Goal: Use online tool/utility: Utilize a website feature to perform a specific function

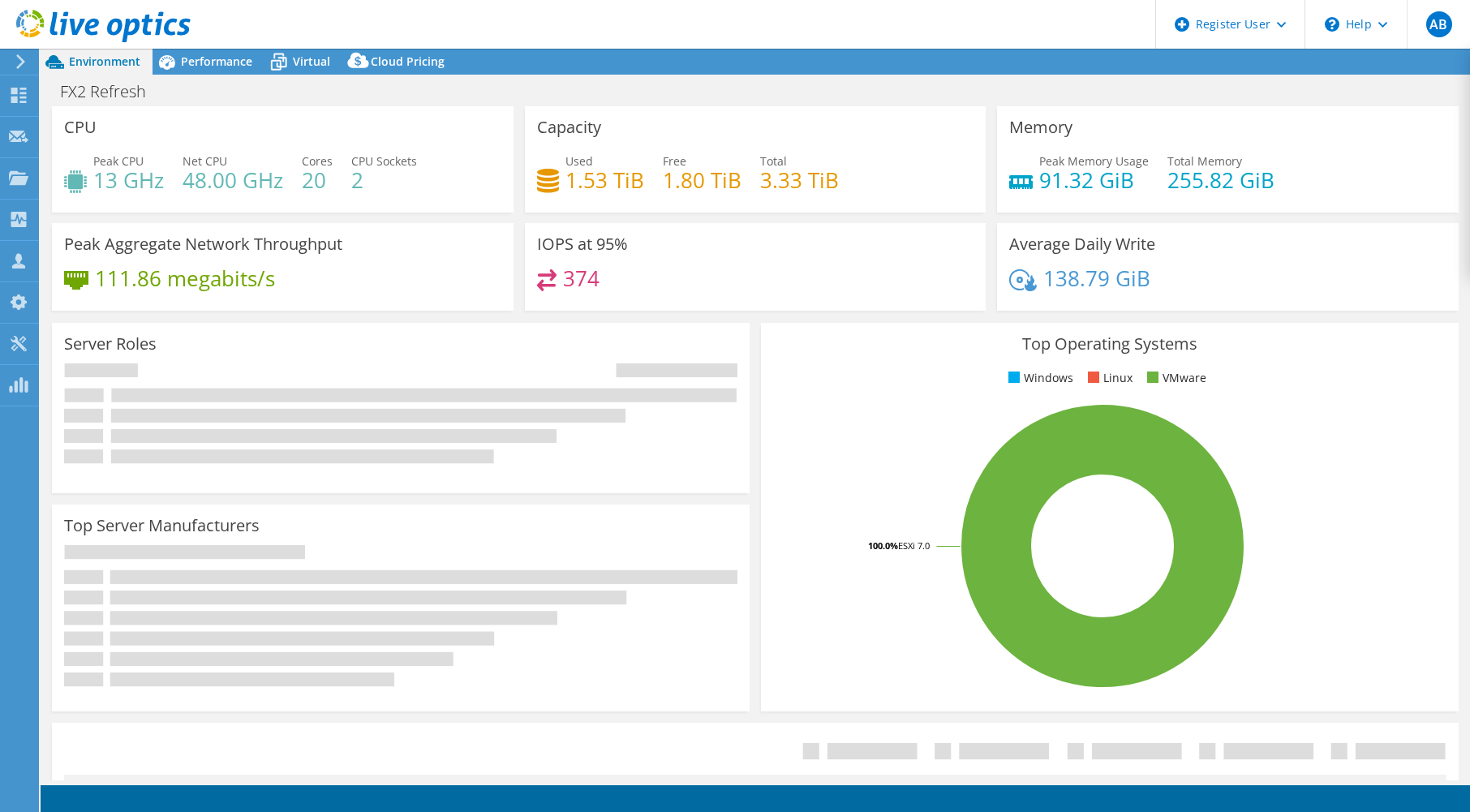
select select "USD"
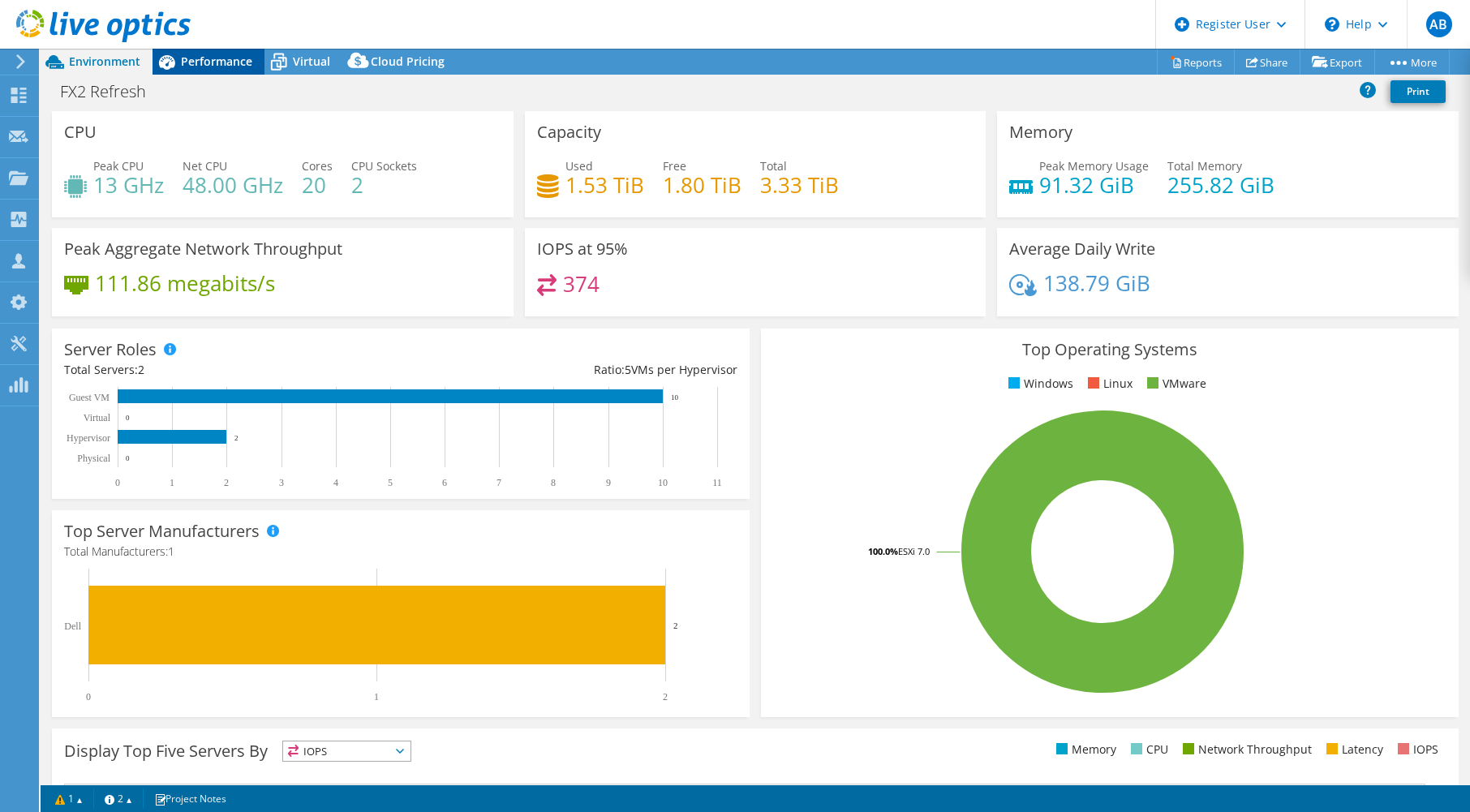
click at [206, 68] on span "Performance" at bounding box center [216, 61] width 71 height 15
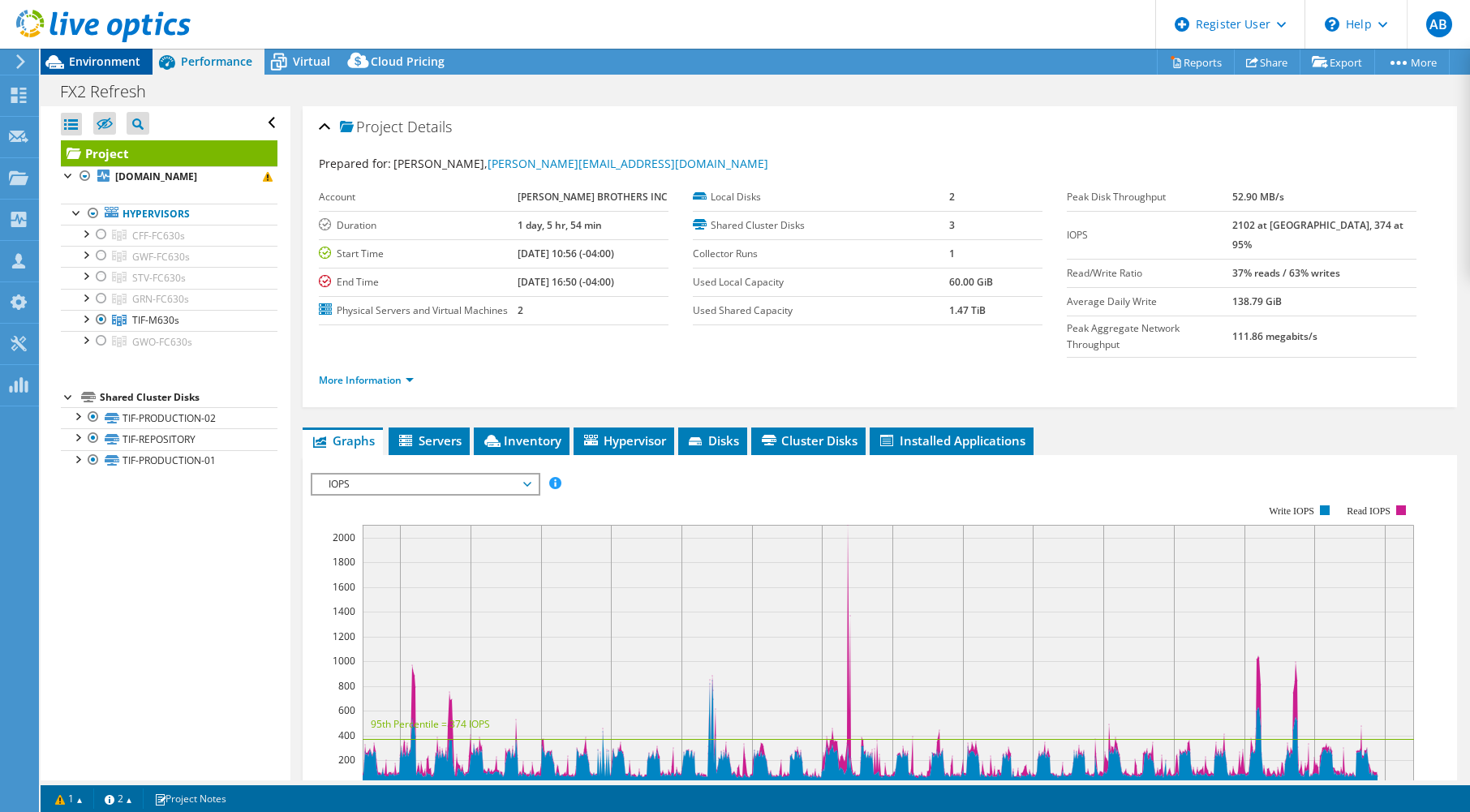
click at [99, 63] on span "Environment" at bounding box center [104, 61] width 71 height 15
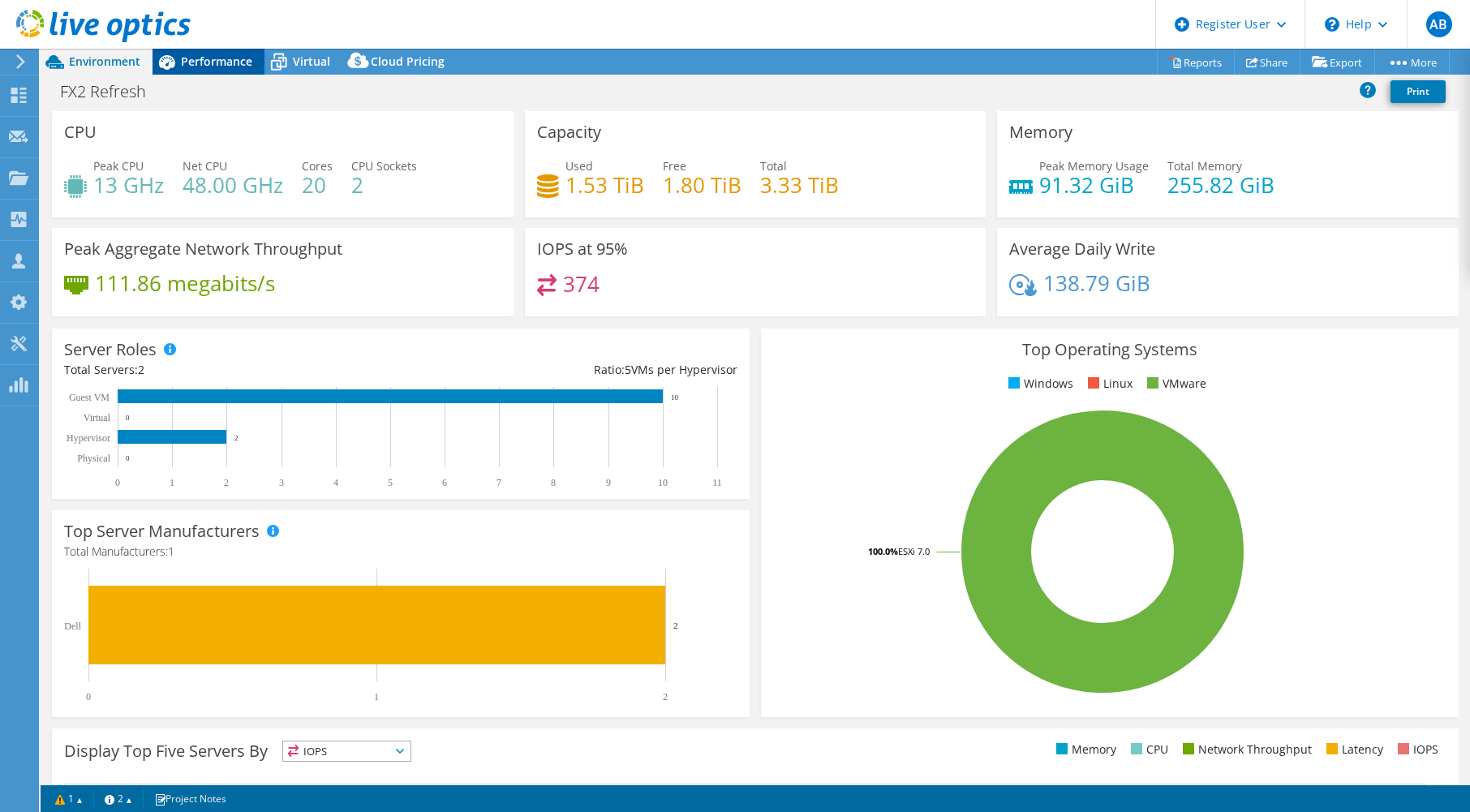
click at [210, 61] on span "Performance" at bounding box center [216, 61] width 71 height 15
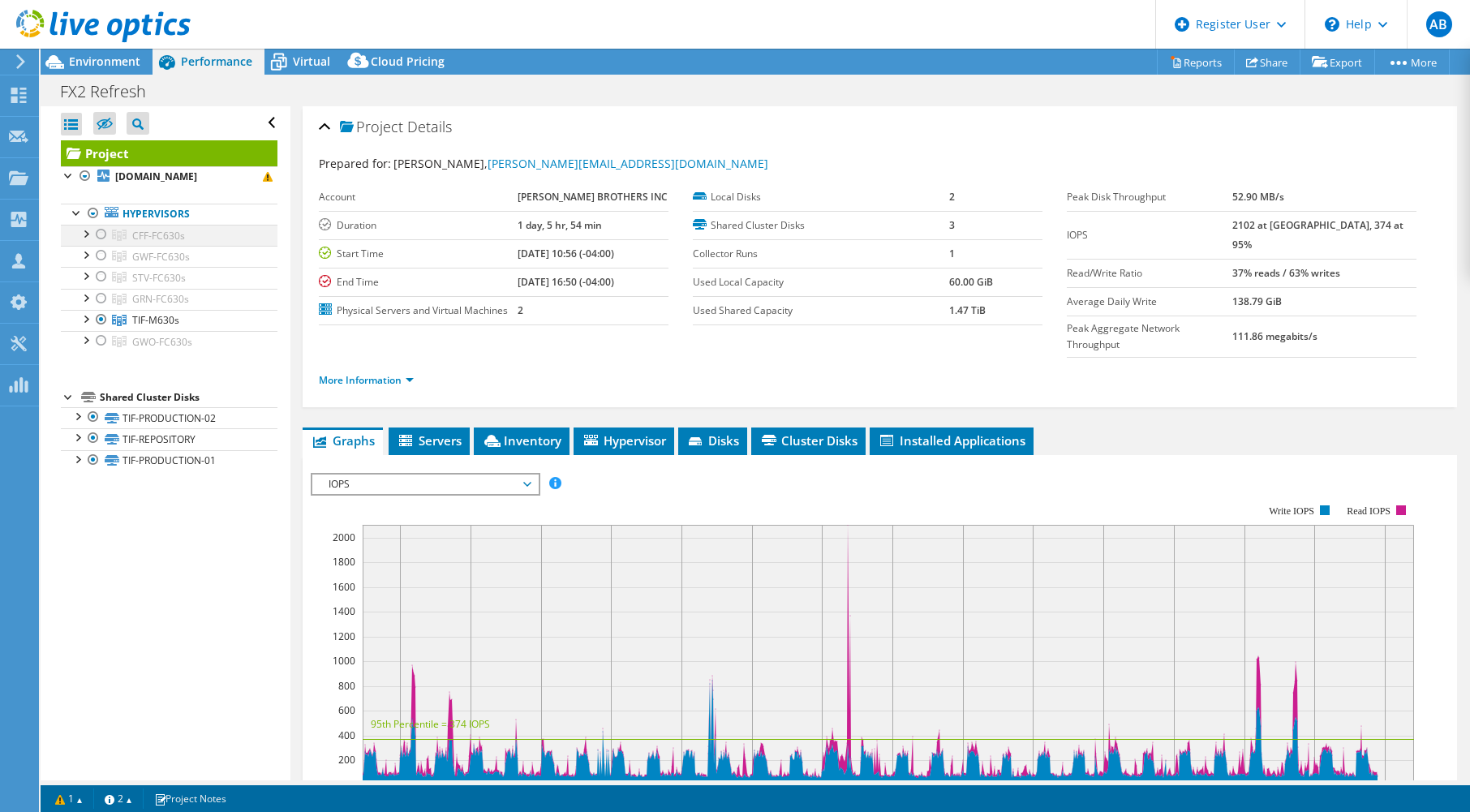
click at [100, 244] on div at bounding box center [101, 234] width 16 height 19
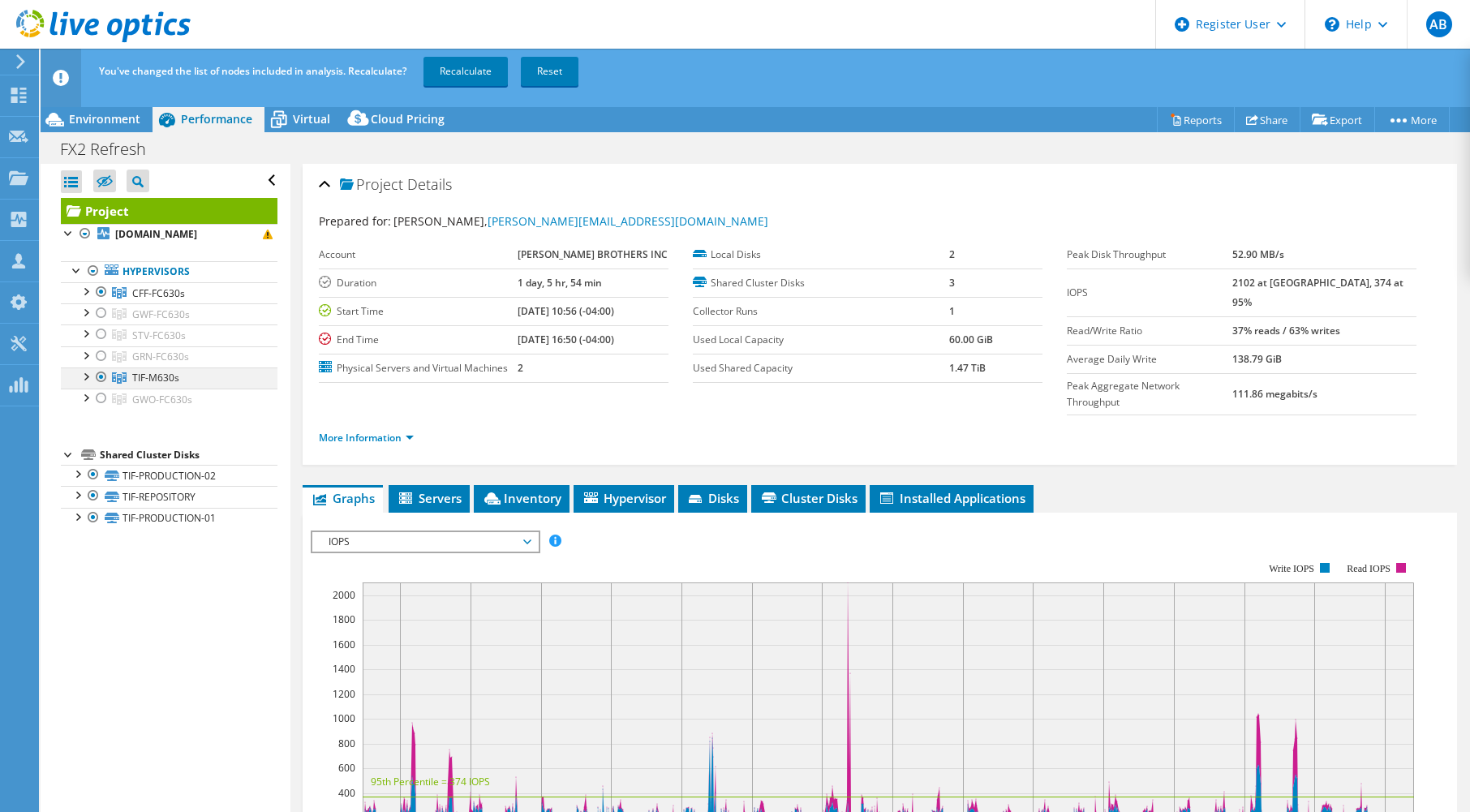
click at [96, 387] on div at bounding box center [101, 377] width 16 height 19
click at [428, 65] on link "Recalculate" at bounding box center [466, 71] width 85 height 29
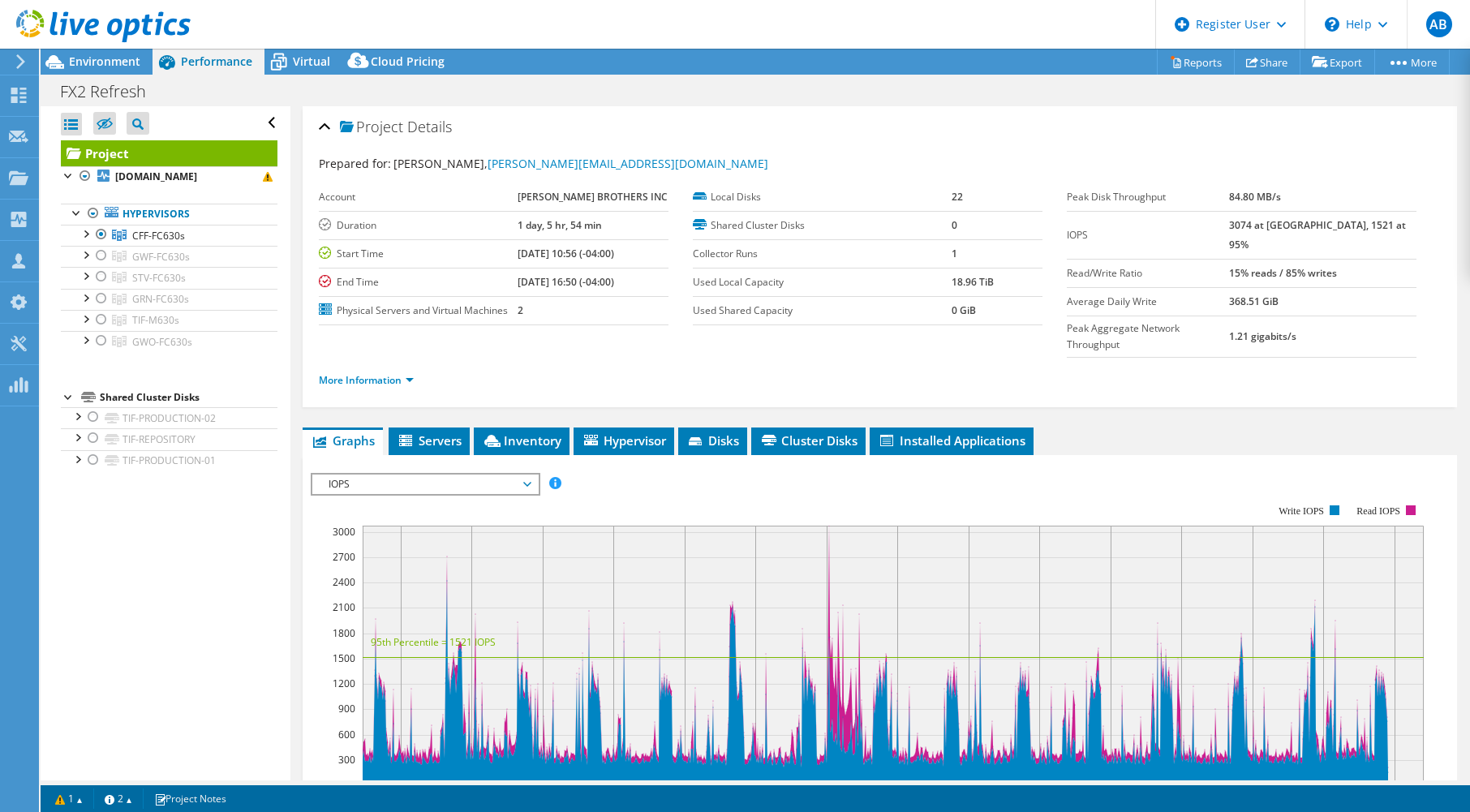
click at [397, 372] on li "More Information" at bounding box center [371, 380] width 105 height 18
click at [389, 372] on li "More Information" at bounding box center [371, 380] width 105 height 18
click at [388, 373] on link "More Information" at bounding box center [366, 380] width 95 height 13
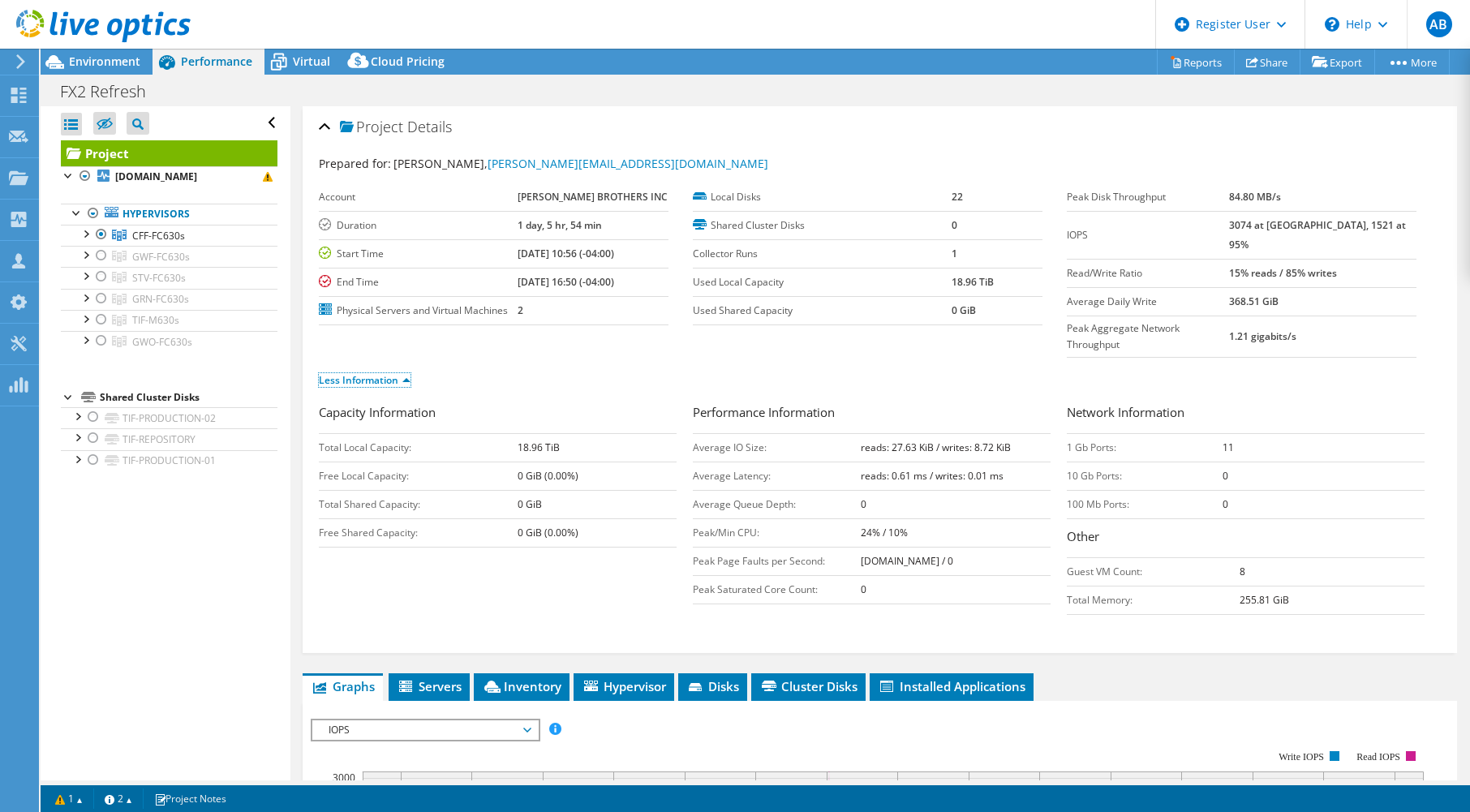
scroll to position [81, 0]
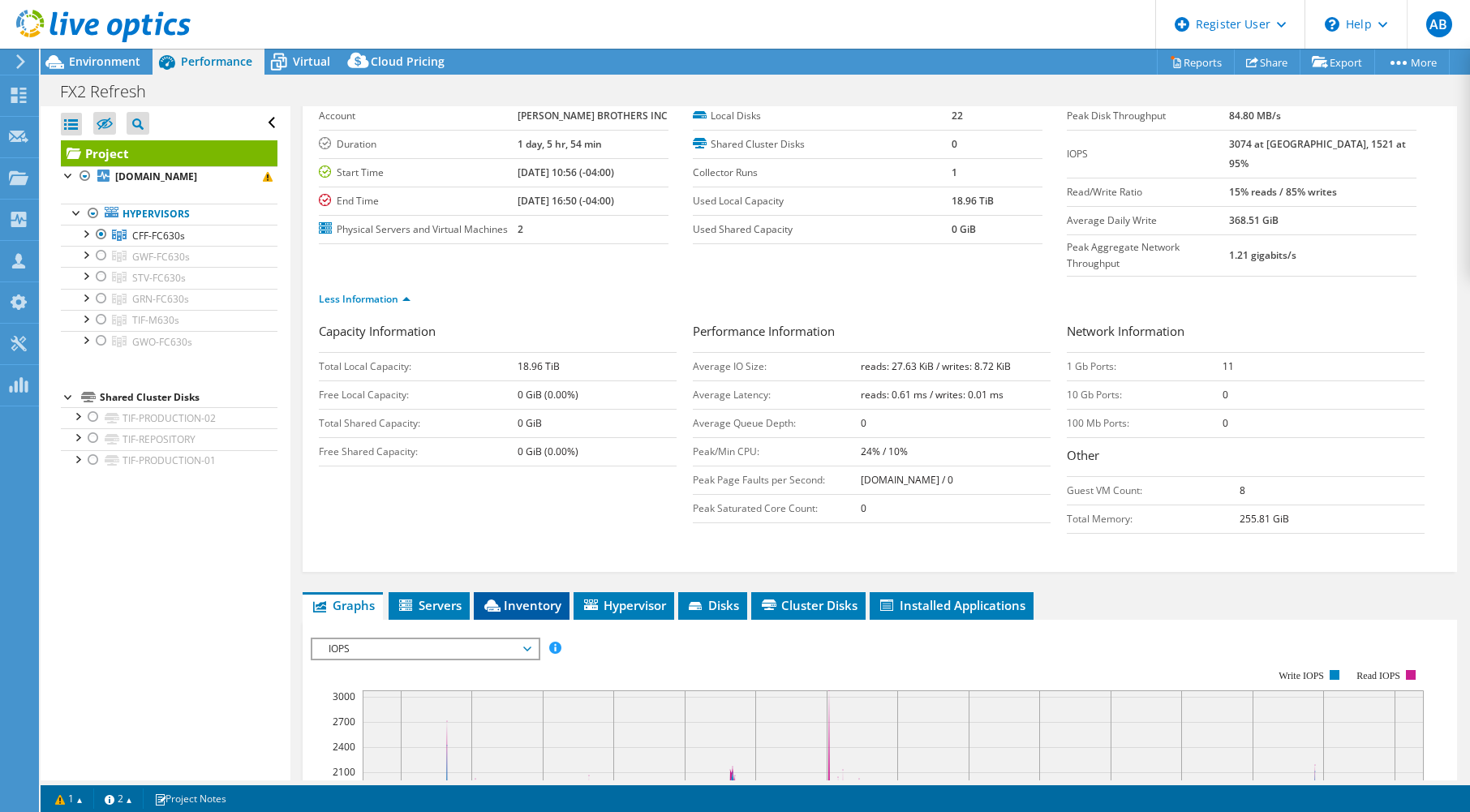
click at [534, 597] on span "Inventory" at bounding box center [521, 605] width 80 height 16
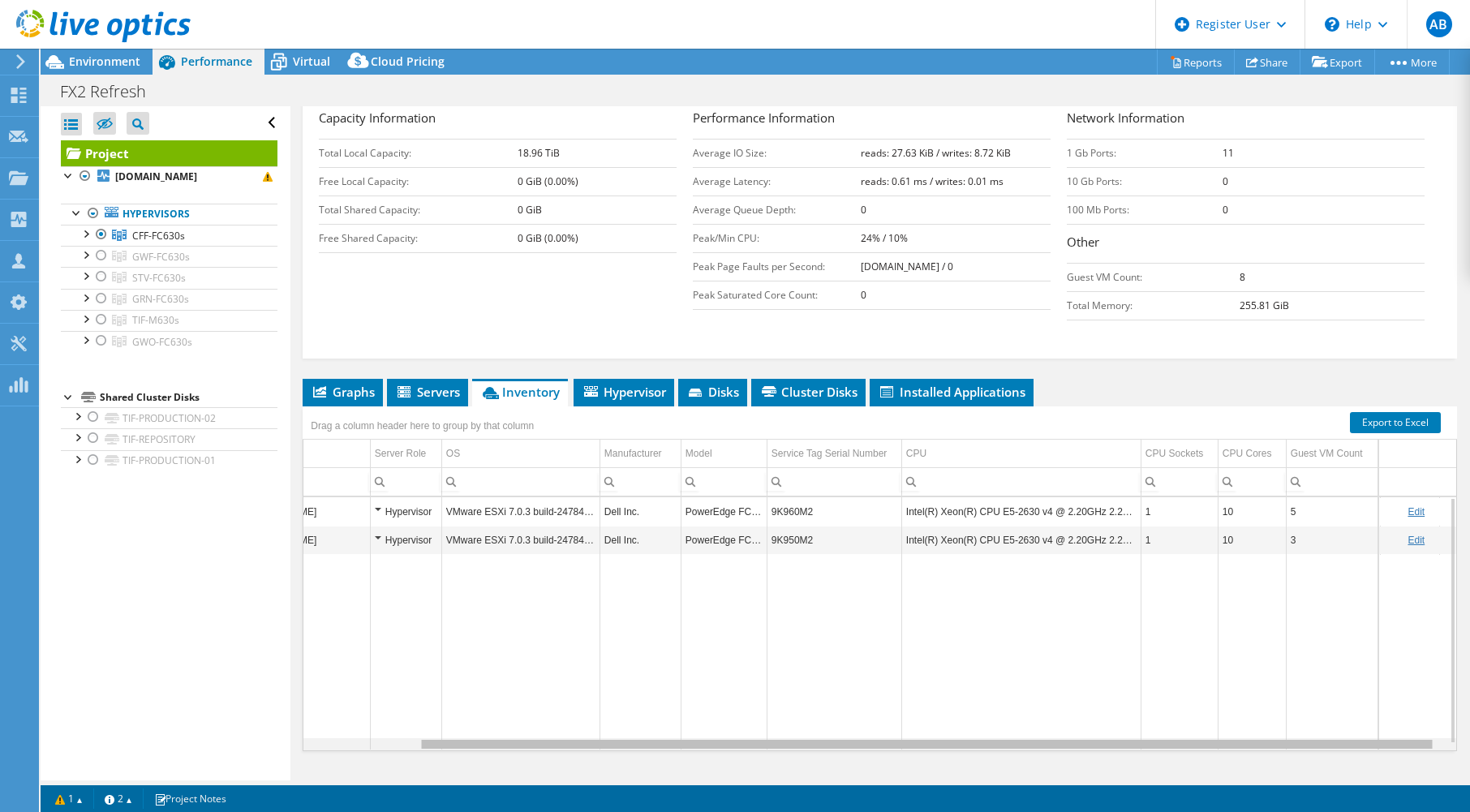
scroll to position [0, 0]
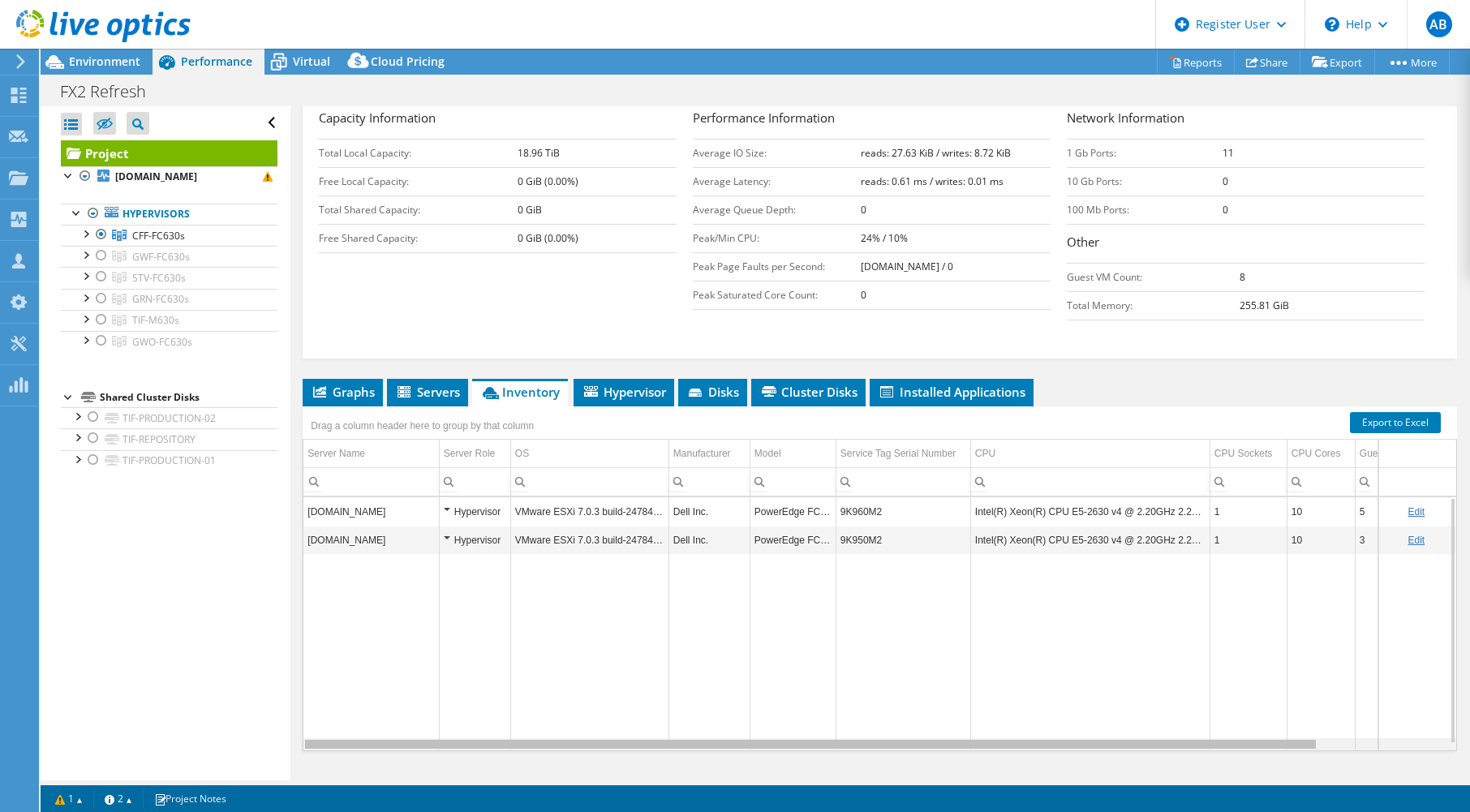
drag, startPoint x: 1126, startPoint y: 714, endPoint x: 1026, endPoint y: 688, distance: 103.3
click at [1026, 688] on body "AB Dell User [PERSON_NAME] [PERSON_NAME][EMAIL_ADDRESS][PERSON_NAME][DOMAIN_NAM…" at bounding box center [735, 406] width 1470 height 812
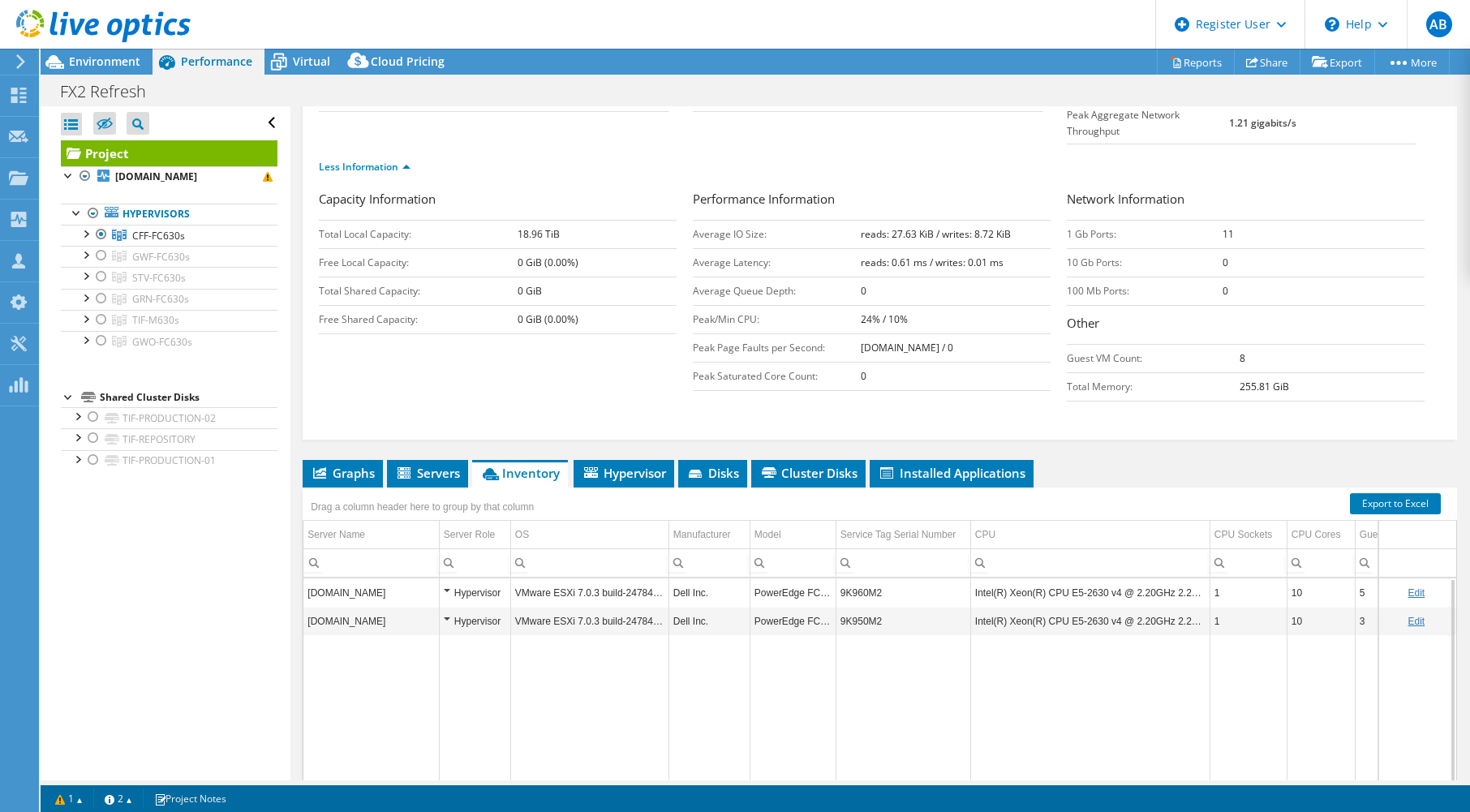
scroll to position [294, 0]
